Goal: Navigation & Orientation: Find specific page/section

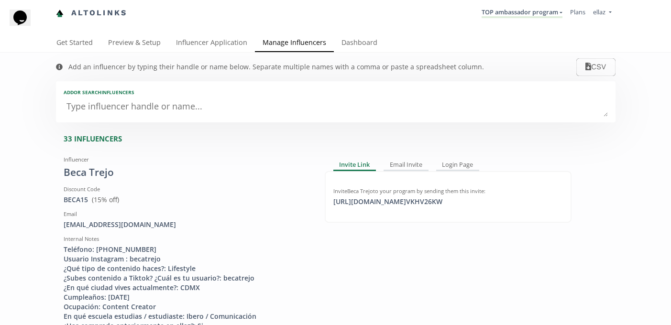
click at [505, 19] on li "TOP ambassador program KINEDU MACRO INFLUENCERS (prog ventas) Ambassador Progra…" at bounding box center [522, 13] width 88 height 19
click at [507, 16] on link "TOP ambassador program" at bounding box center [522, 13] width 81 height 11
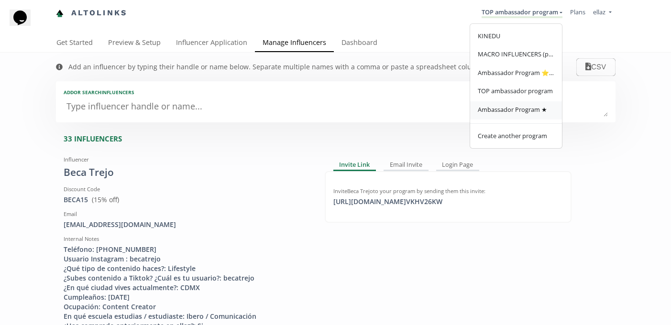
click at [529, 107] on span "Ambassador Program ★" at bounding box center [512, 109] width 69 height 9
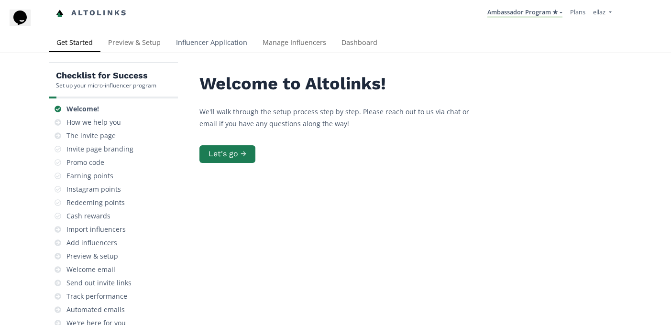
click at [204, 38] on link "Influencer Application" at bounding box center [211, 43] width 87 height 19
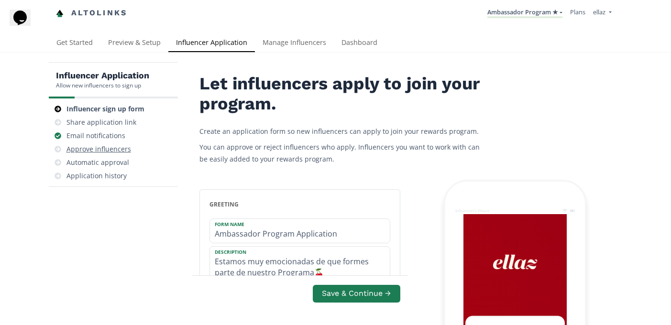
click at [110, 149] on div "Approve influencers" at bounding box center [98, 149] width 65 height 10
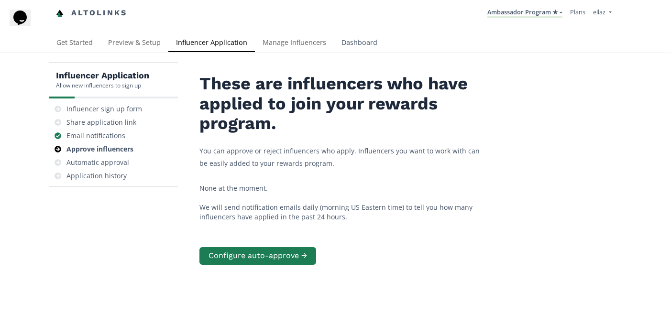
click at [364, 44] on link "Dashboard" at bounding box center [359, 43] width 51 height 19
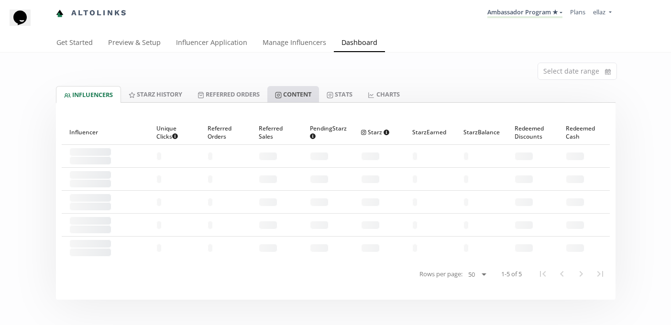
click at [309, 90] on link "Content" at bounding box center [293, 94] width 52 height 16
